Goal: Transaction & Acquisition: Purchase product/service

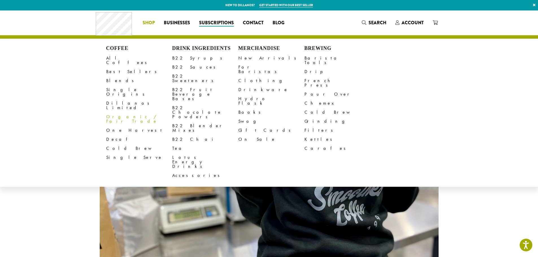
click at [122, 112] on link "Organic / Fair Trade" at bounding box center [139, 119] width 66 height 14
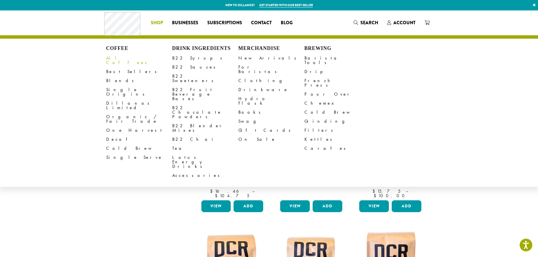
click at [120, 57] on link "All Coffees" at bounding box center [139, 61] width 66 height 14
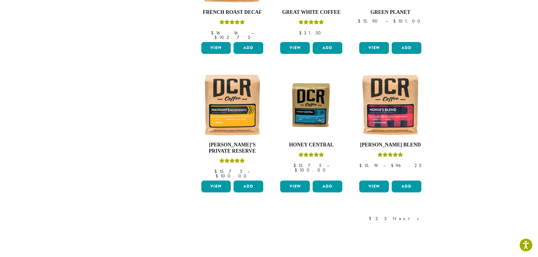
scroll to position [423, 0]
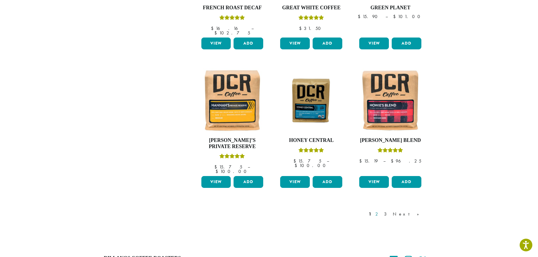
click at [381, 211] on link "2" at bounding box center [377, 214] width 7 height 7
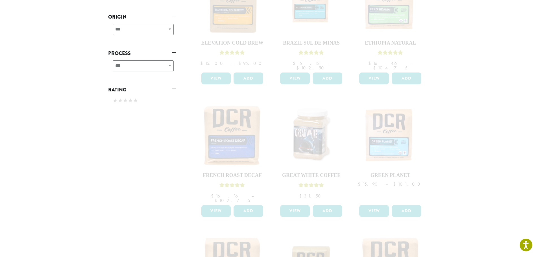
scroll to position [113, 0]
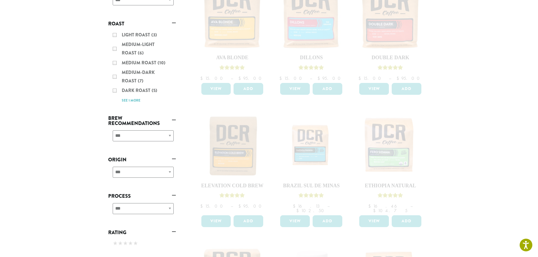
click at [116, 48] on div "Light Roast (3) Medium-Light Roast (6) Medium Roast (10) Medium-Dark Roast (7) …" at bounding box center [142, 68] width 68 height 78
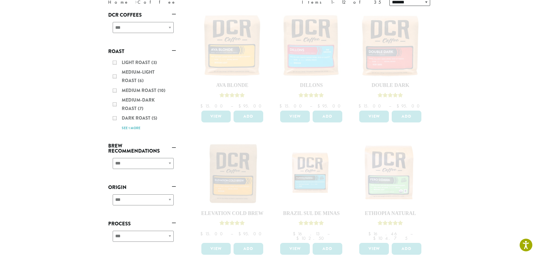
scroll to position [0, 0]
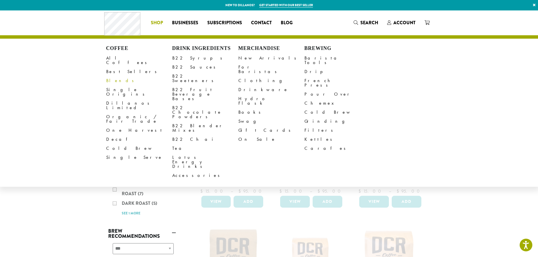
click at [114, 76] on link "Blends" at bounding box center [139, 80] width 66 height 9
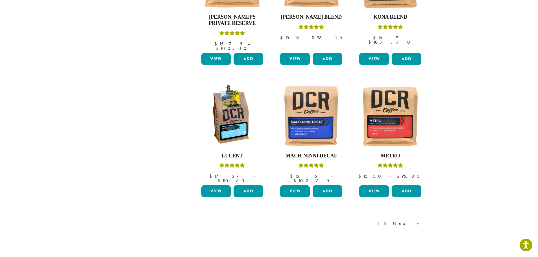
scroll to position [472, 0]
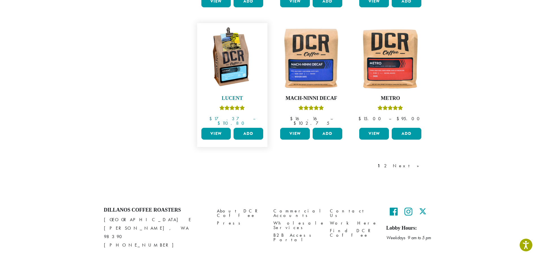
click at [234, 62] on img at bounding box center [232, 58] width 65 height 65
click at [230, 57] on img at bounding box center [232, 58] width 65 height 65
click at [418, 163] on link "Next »" at bounding box center [408, 166] width 32 height 7
